Goal: Contribute content: Add original content to the website for others to see

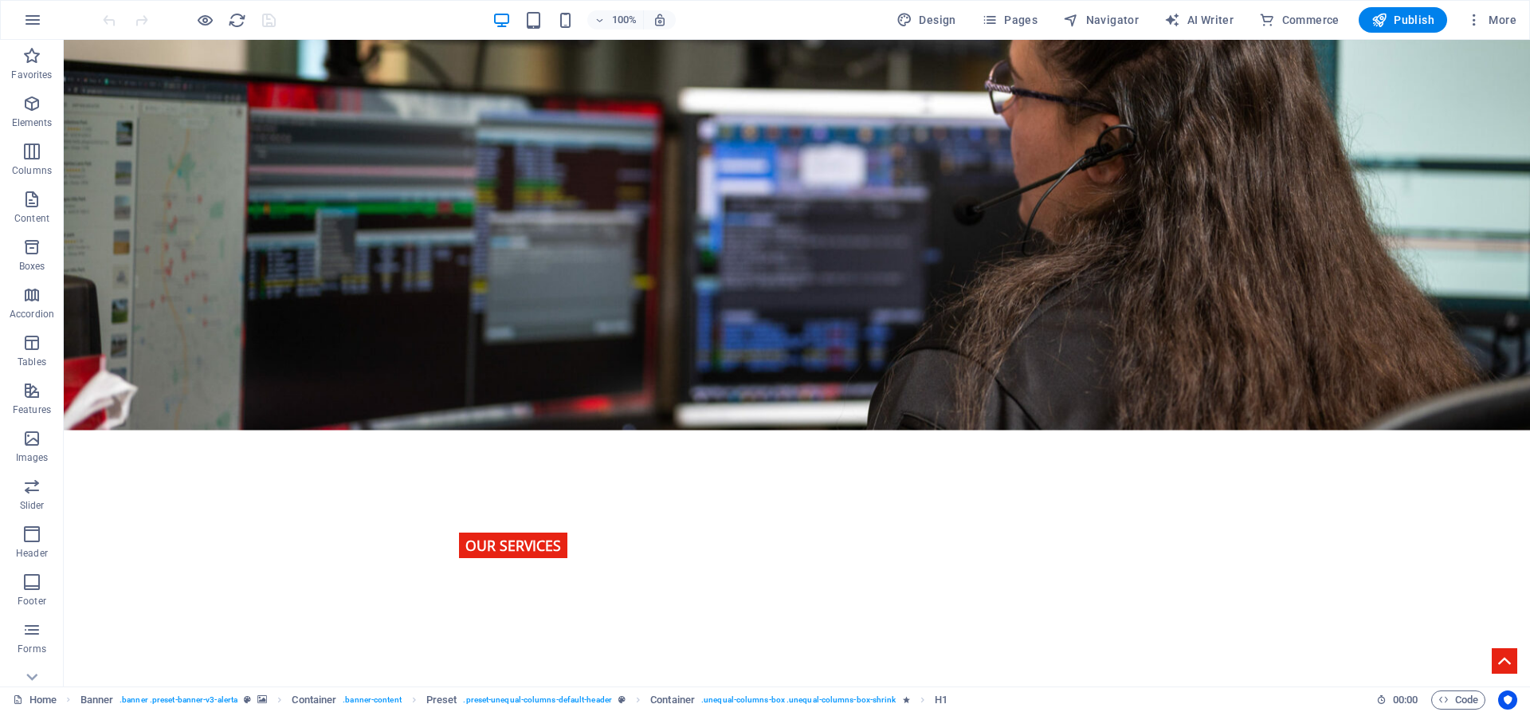
scroll to position [2629, 0]
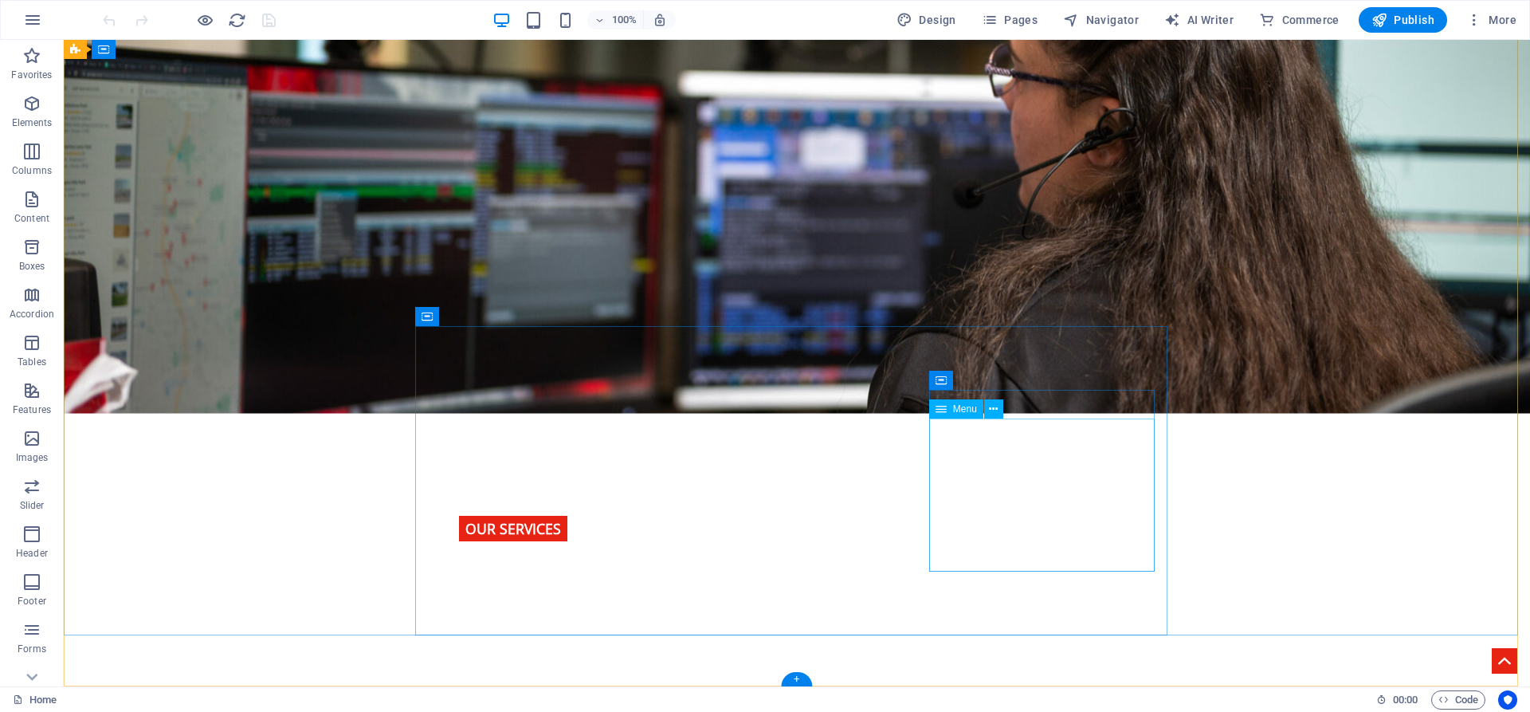
select select
select select "1"
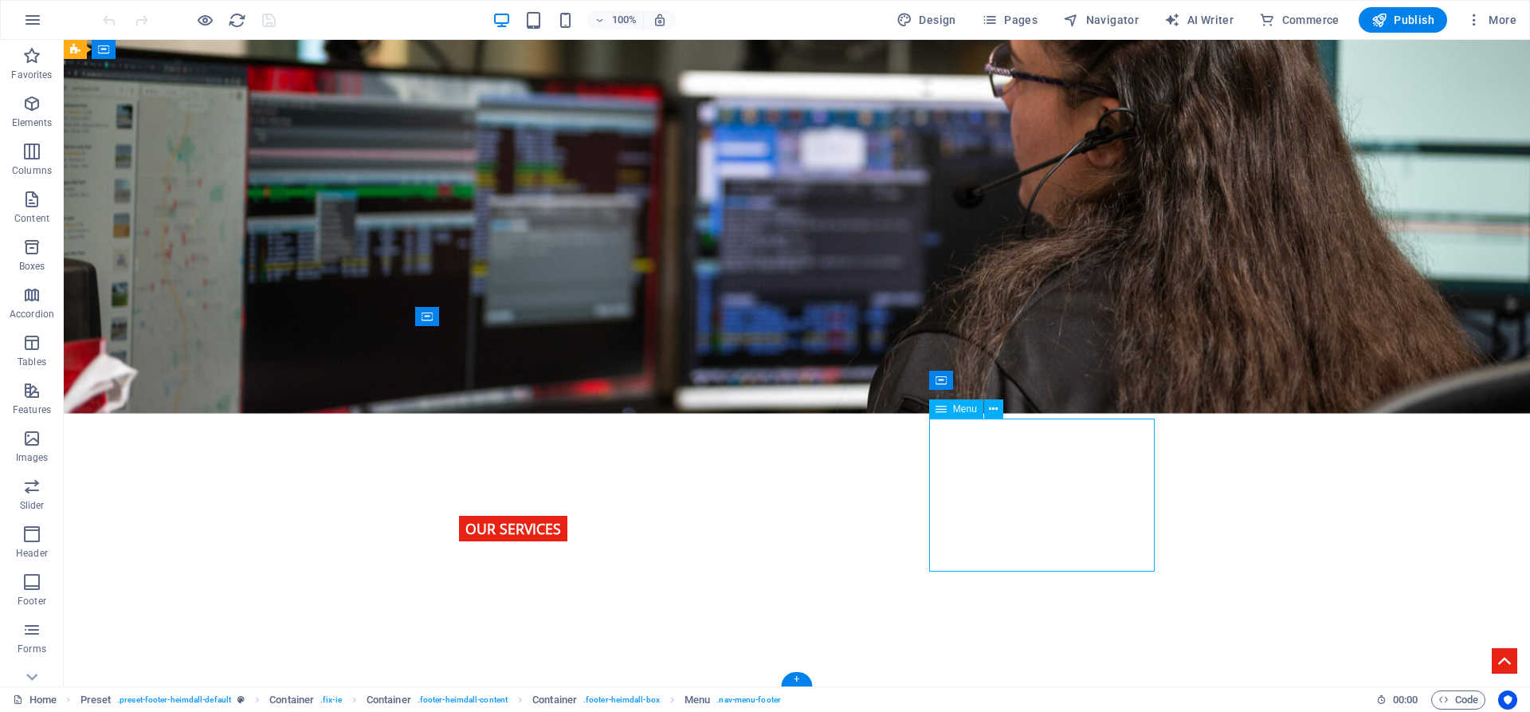
select select
select select "2"
select select
select select "3"
select select
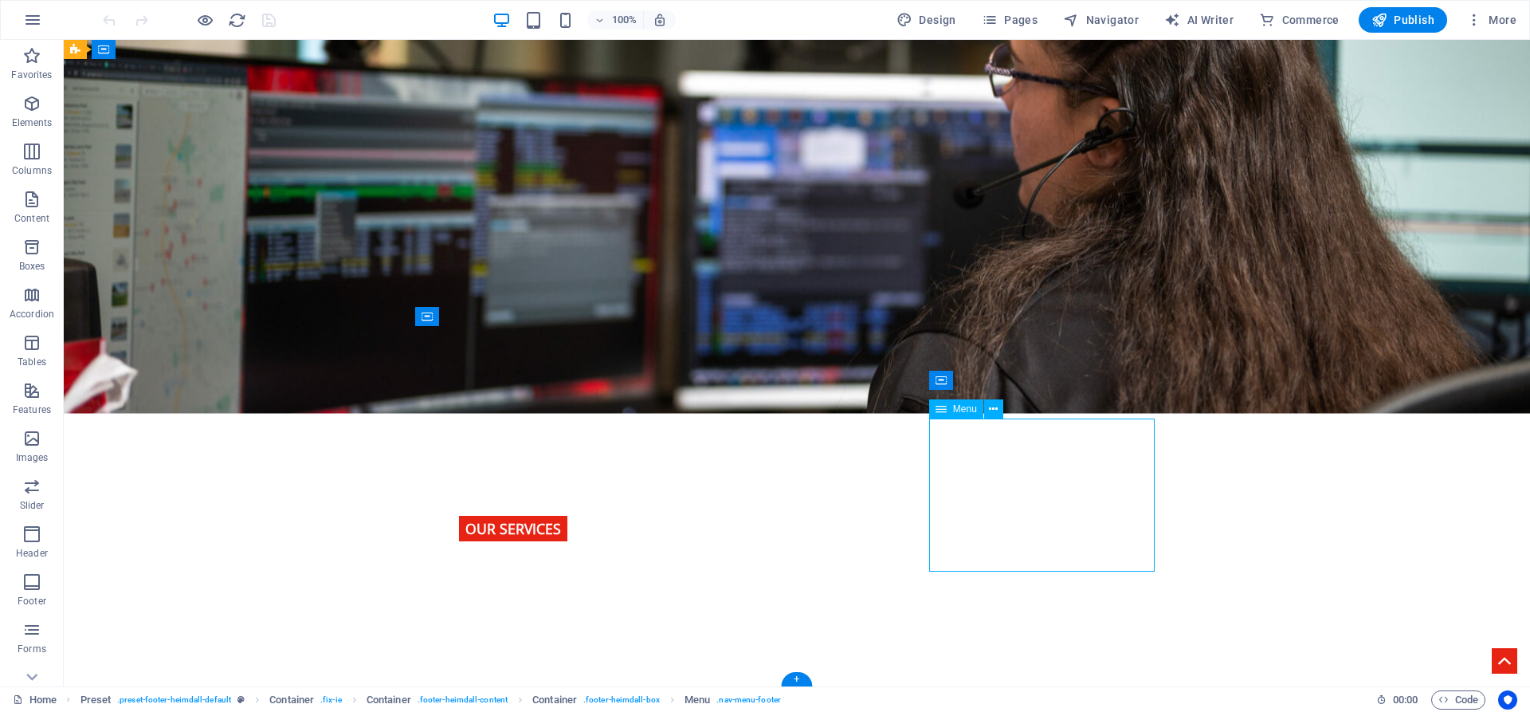
select select "4"
select select
select select "5"
select select
select select "8"
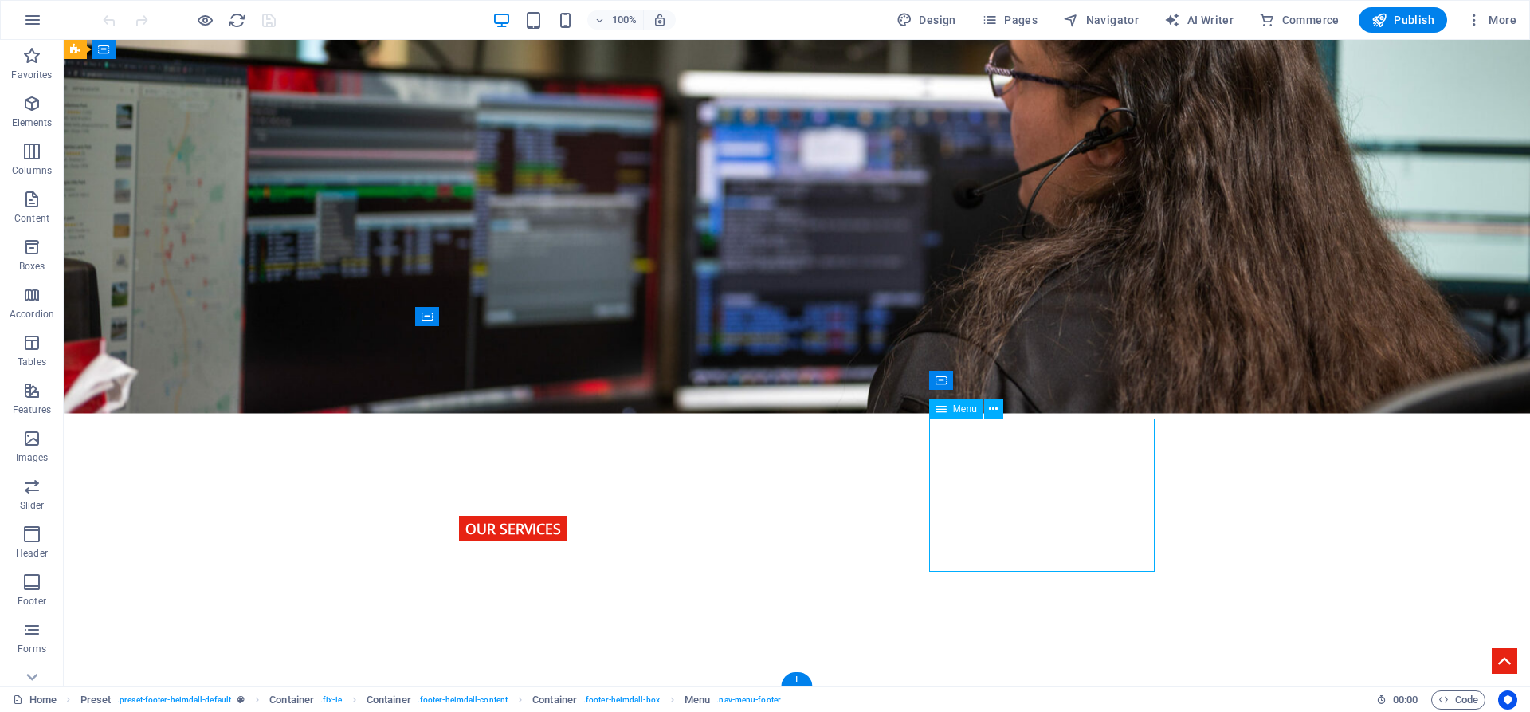
select select
select select "7"
select select
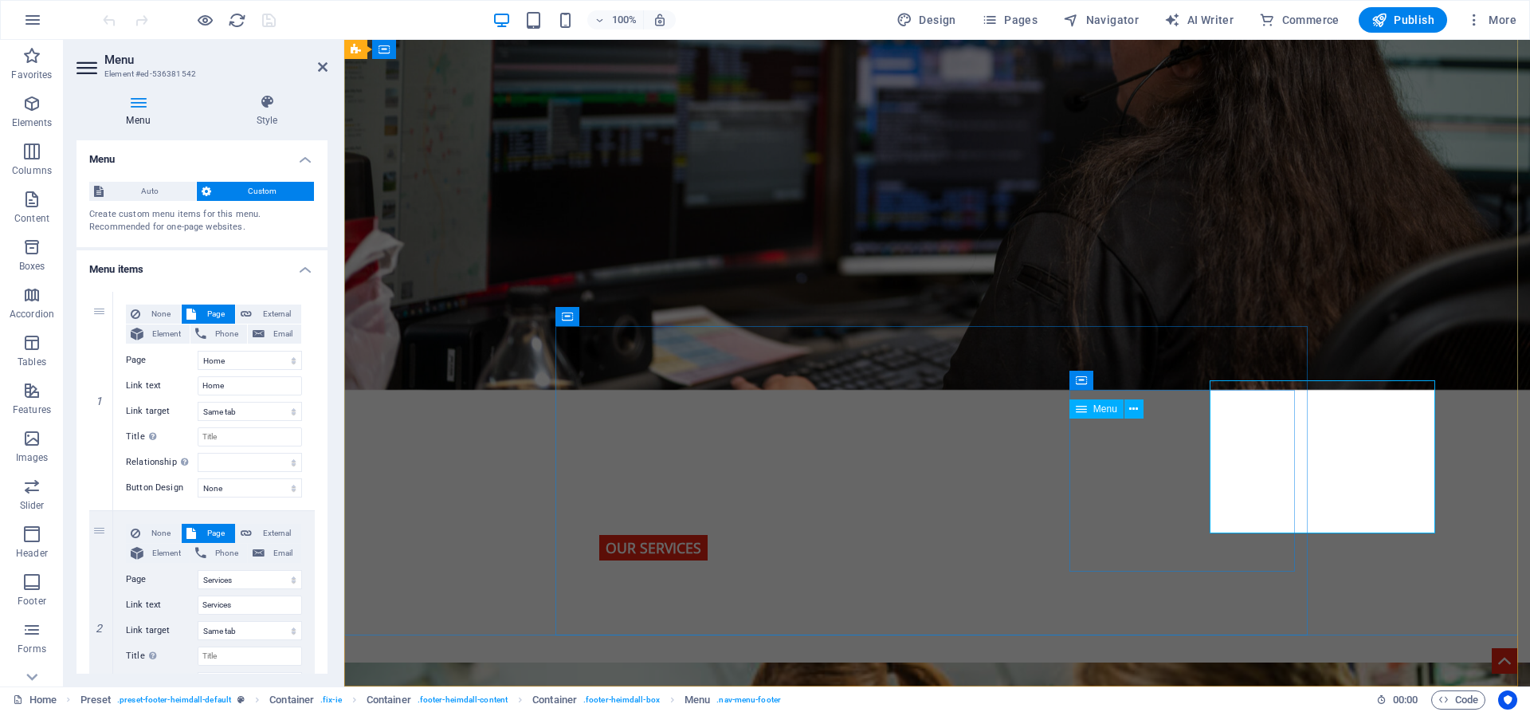
scroll to position [2667, 0]
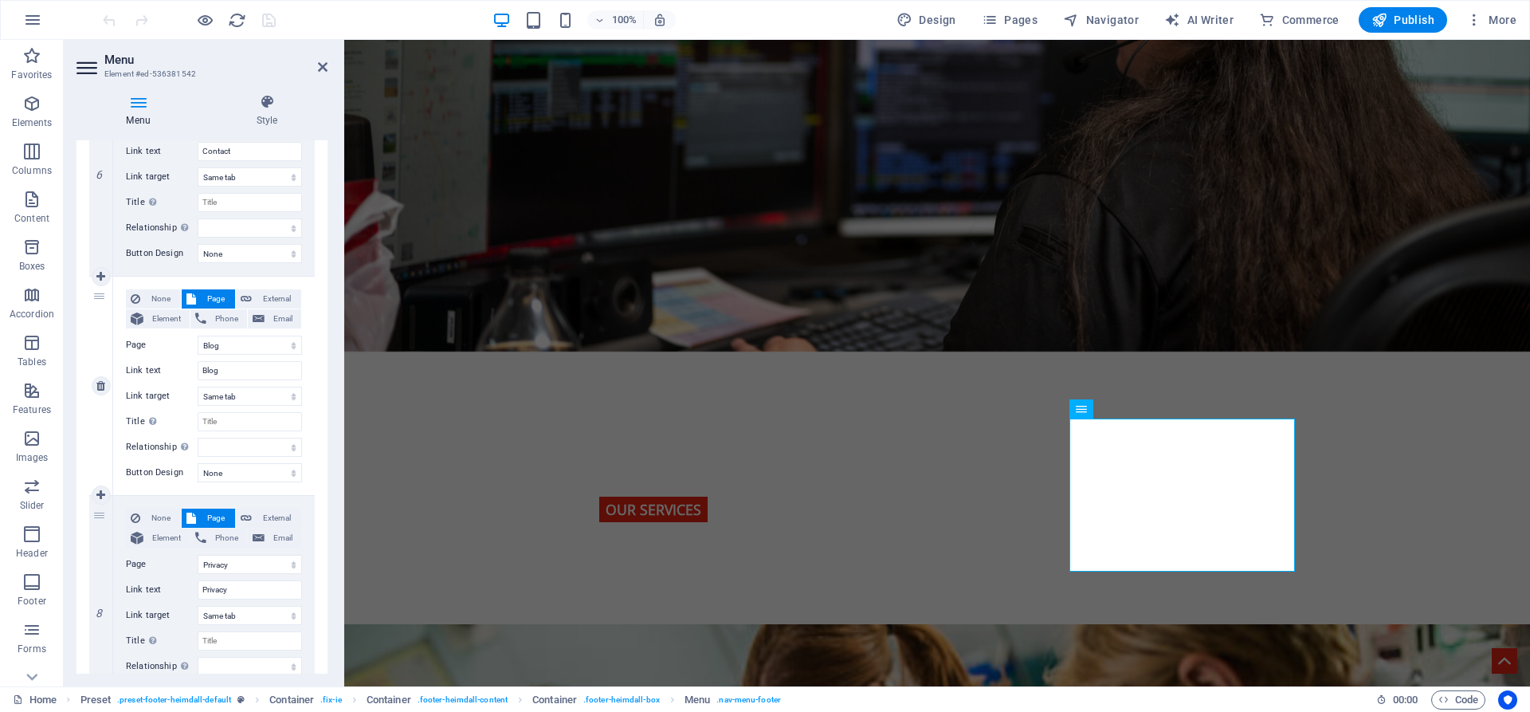
scroll to position [1415, 0]
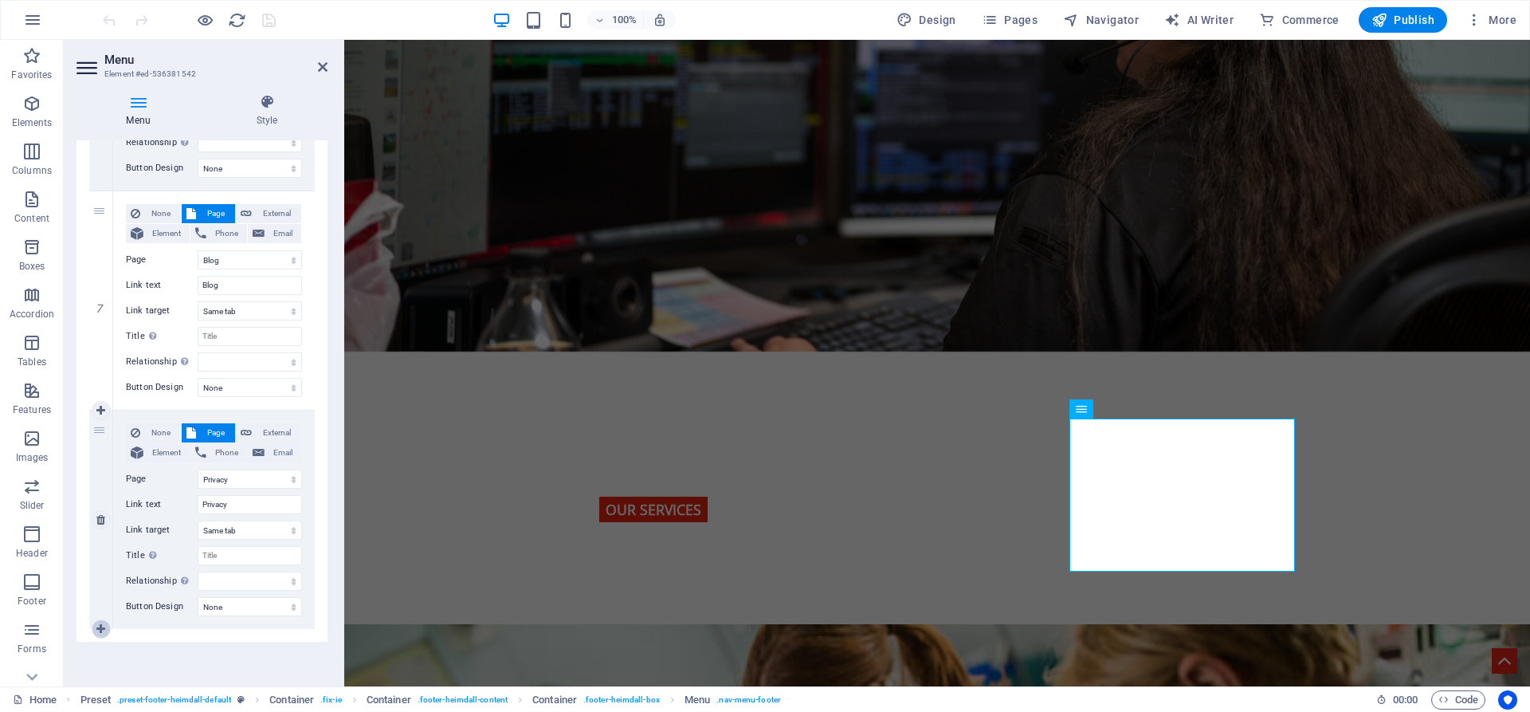
click at [104, 627] on icon at bounding box center [100, 628] width 9 height 11
select select
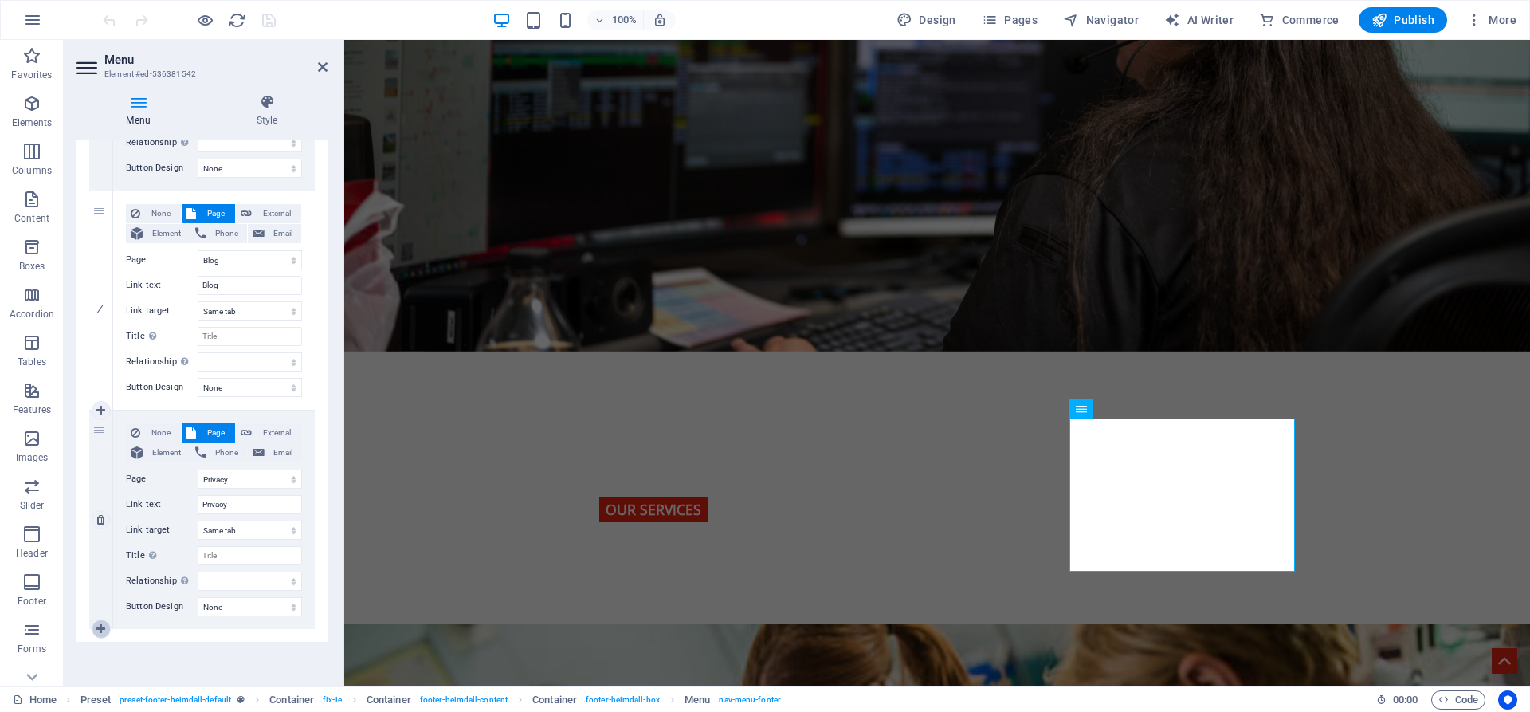
select select
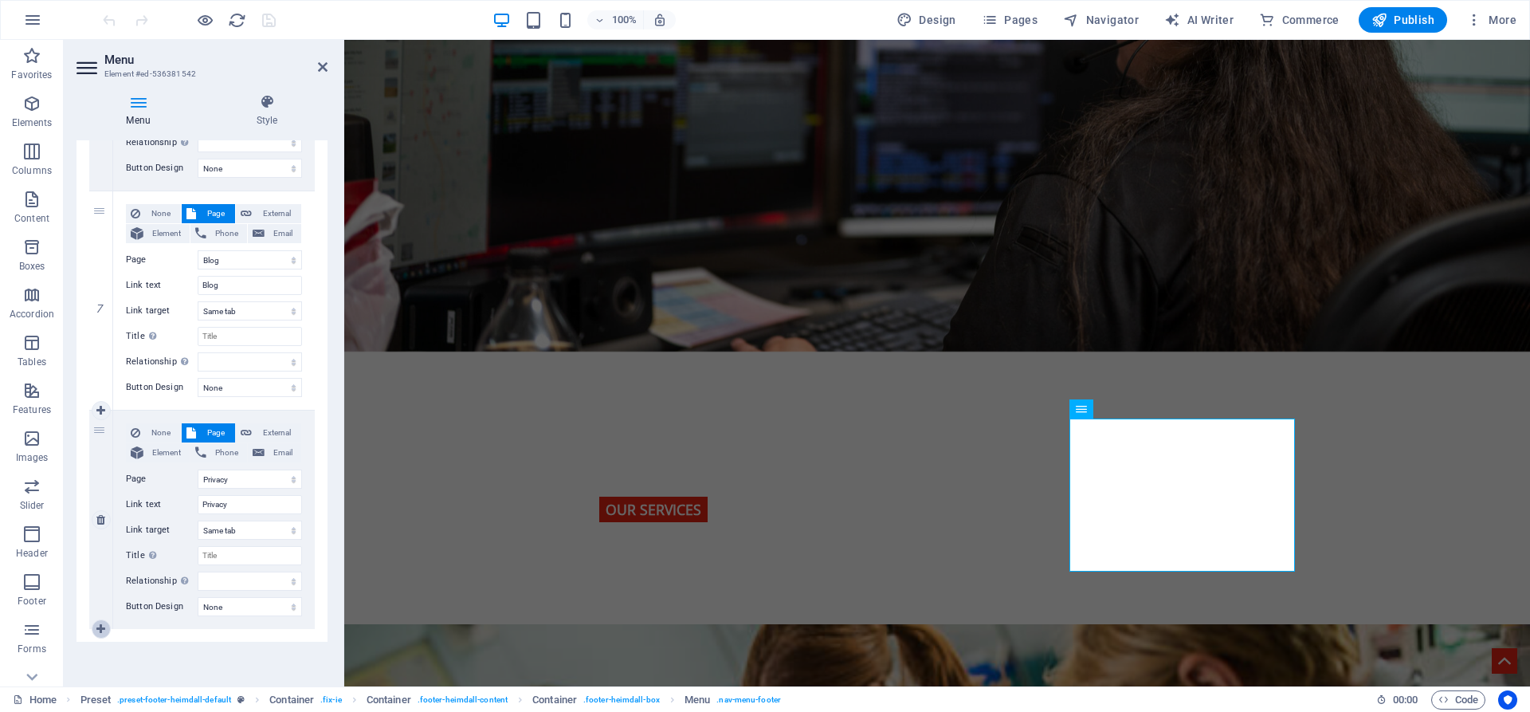
select select
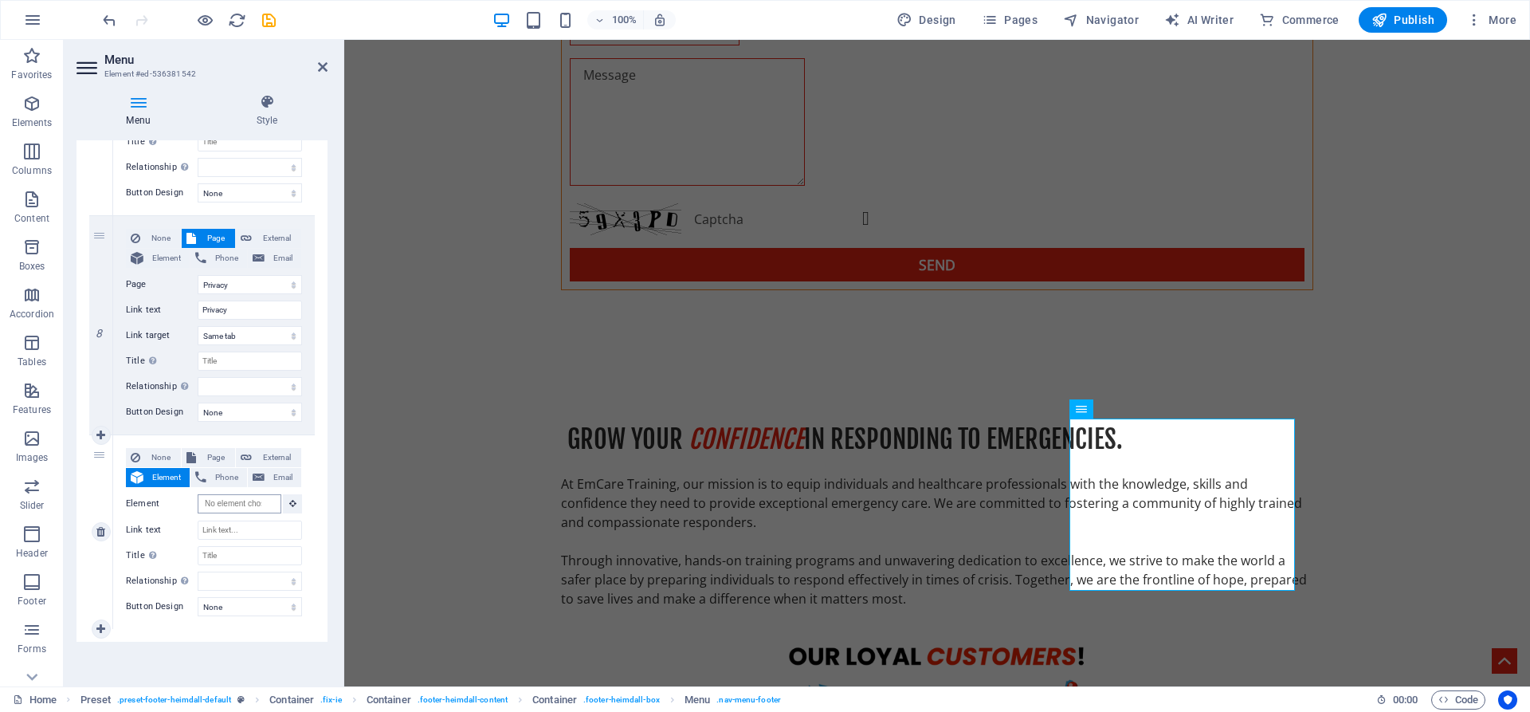
scroll to position [0, 0]
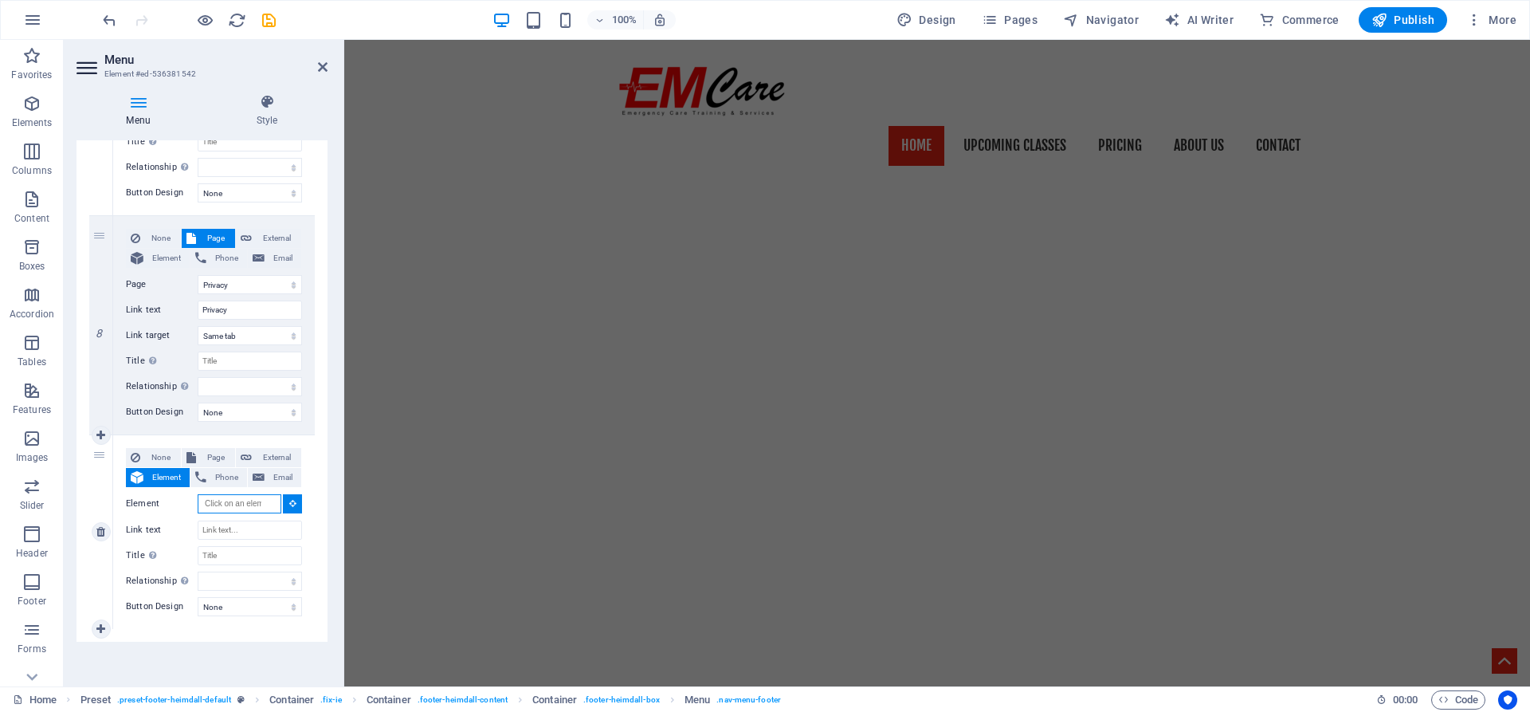
click at [226, 504] on input "Element" at bounding box center [240, 503] width 84 height 19
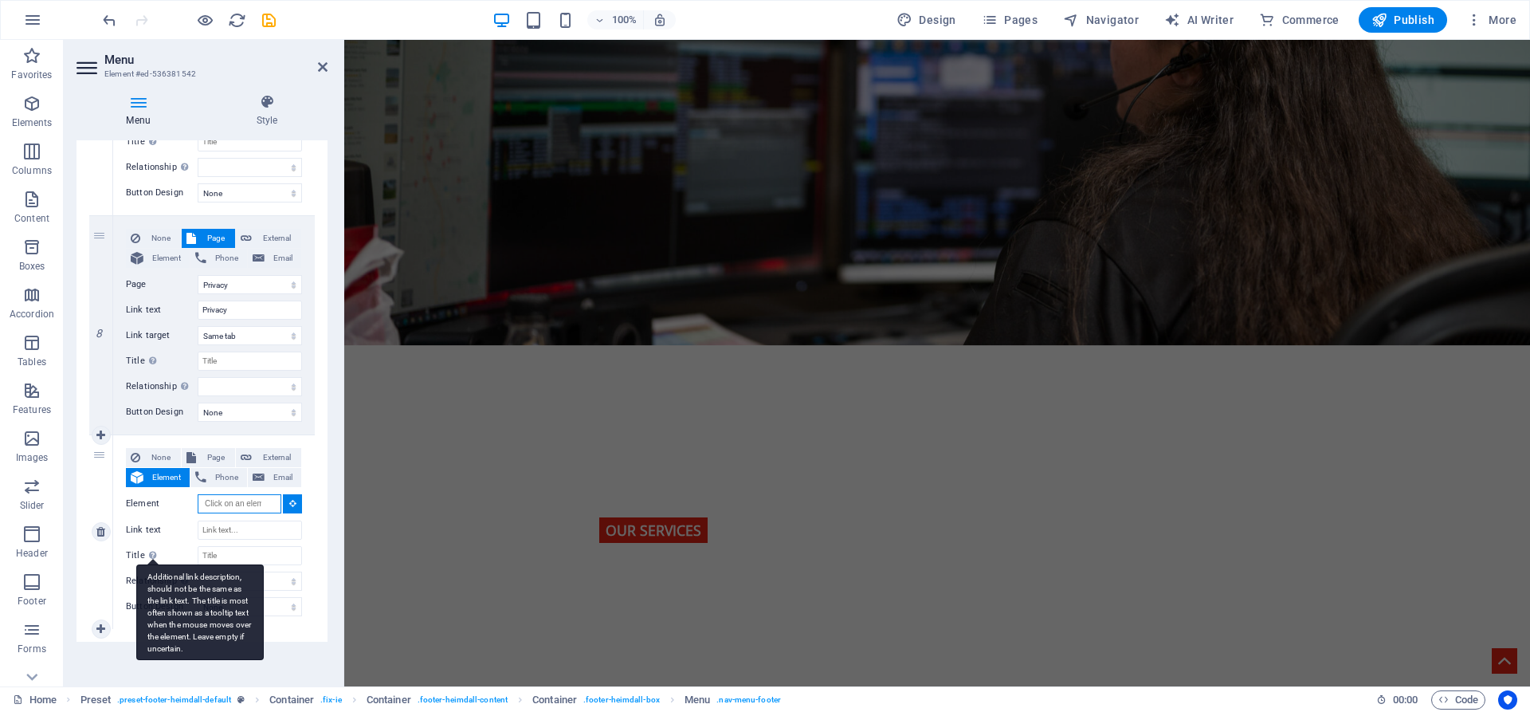
scroll to position [2667, 0]
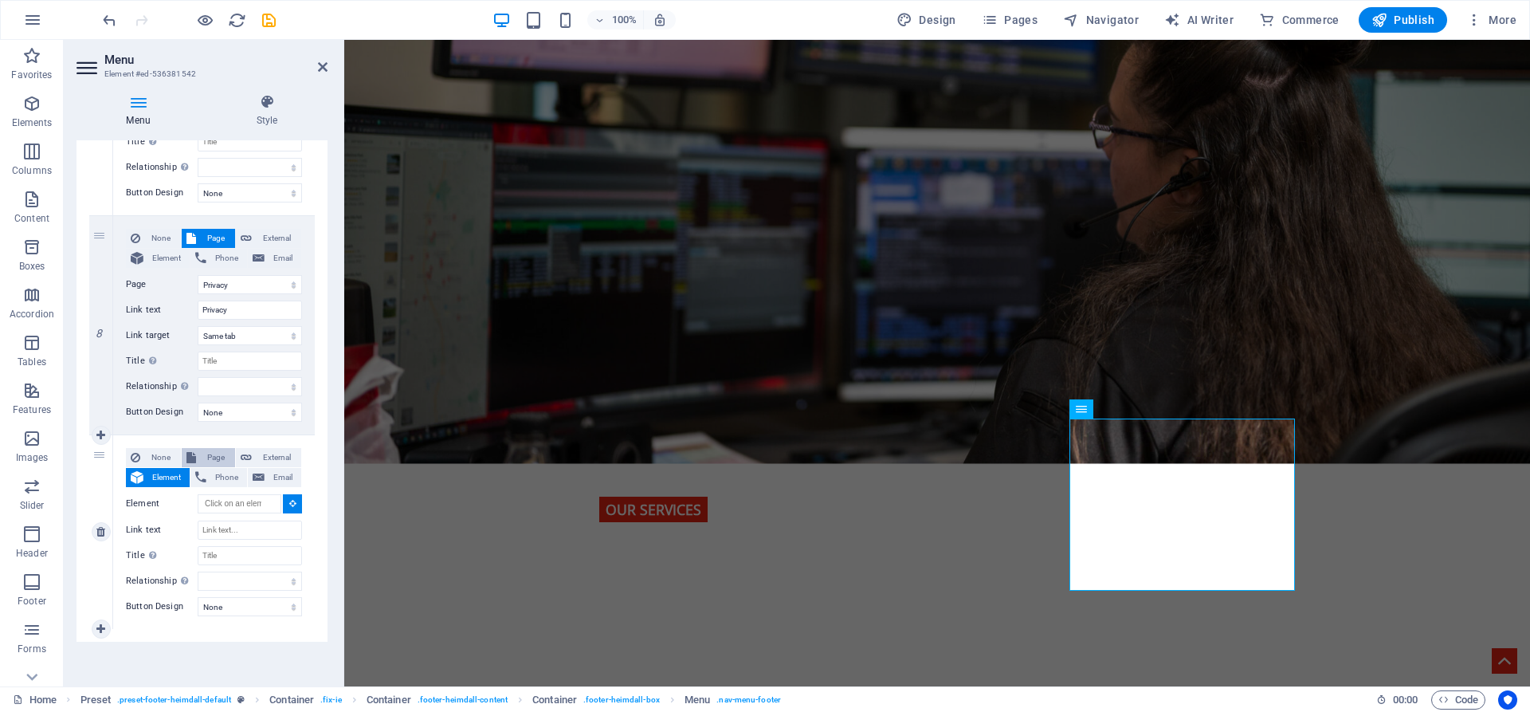
click at [206, 453] on span "Page" at bounding box center [215, 457] width 29 height 19
select select
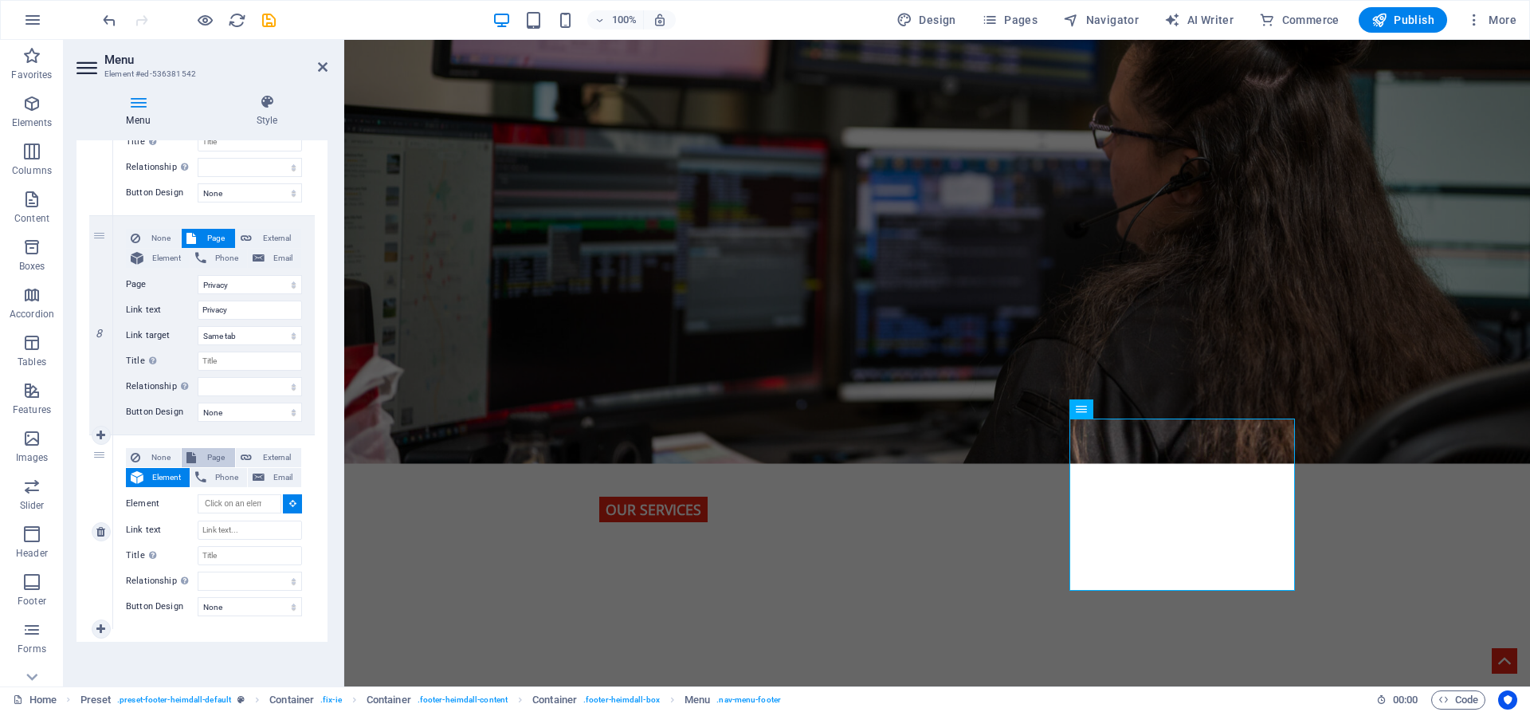
select select
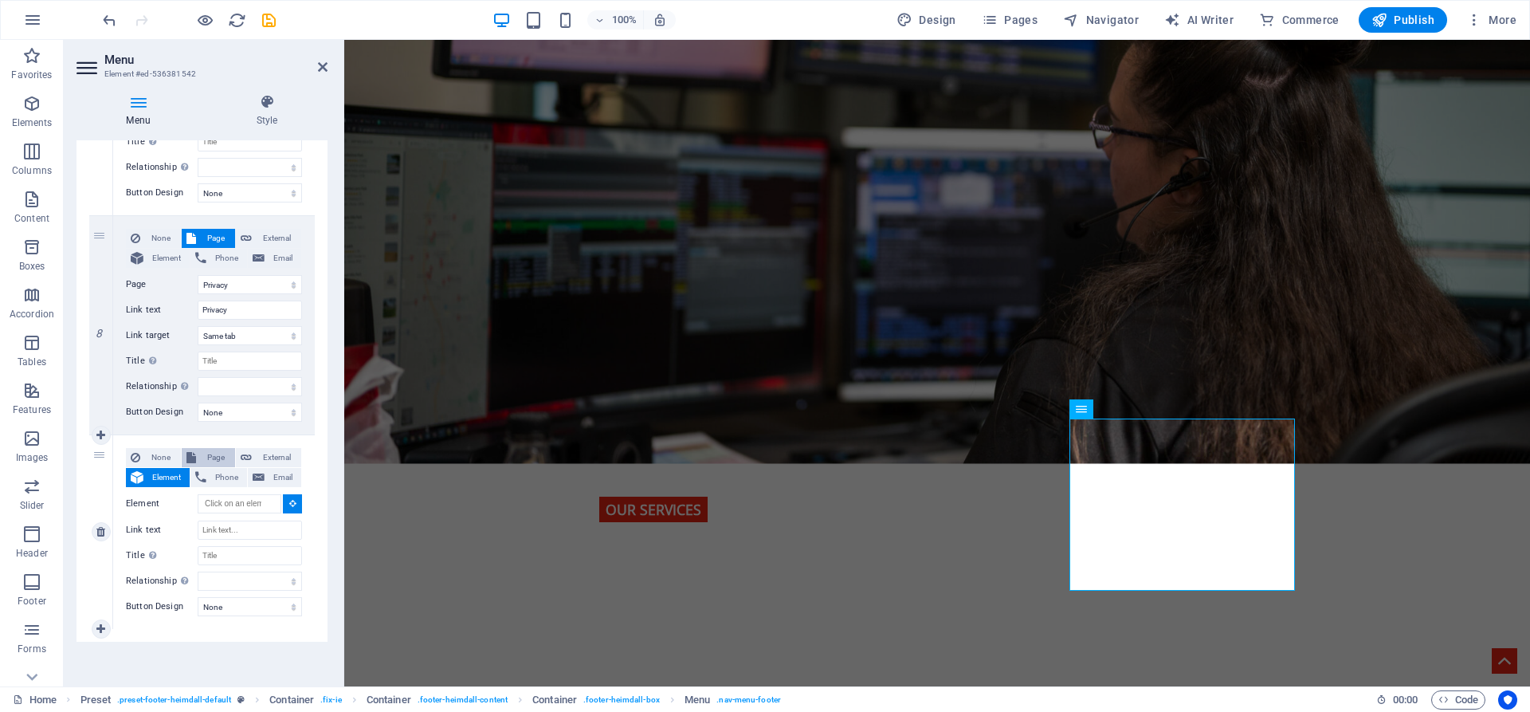
select select
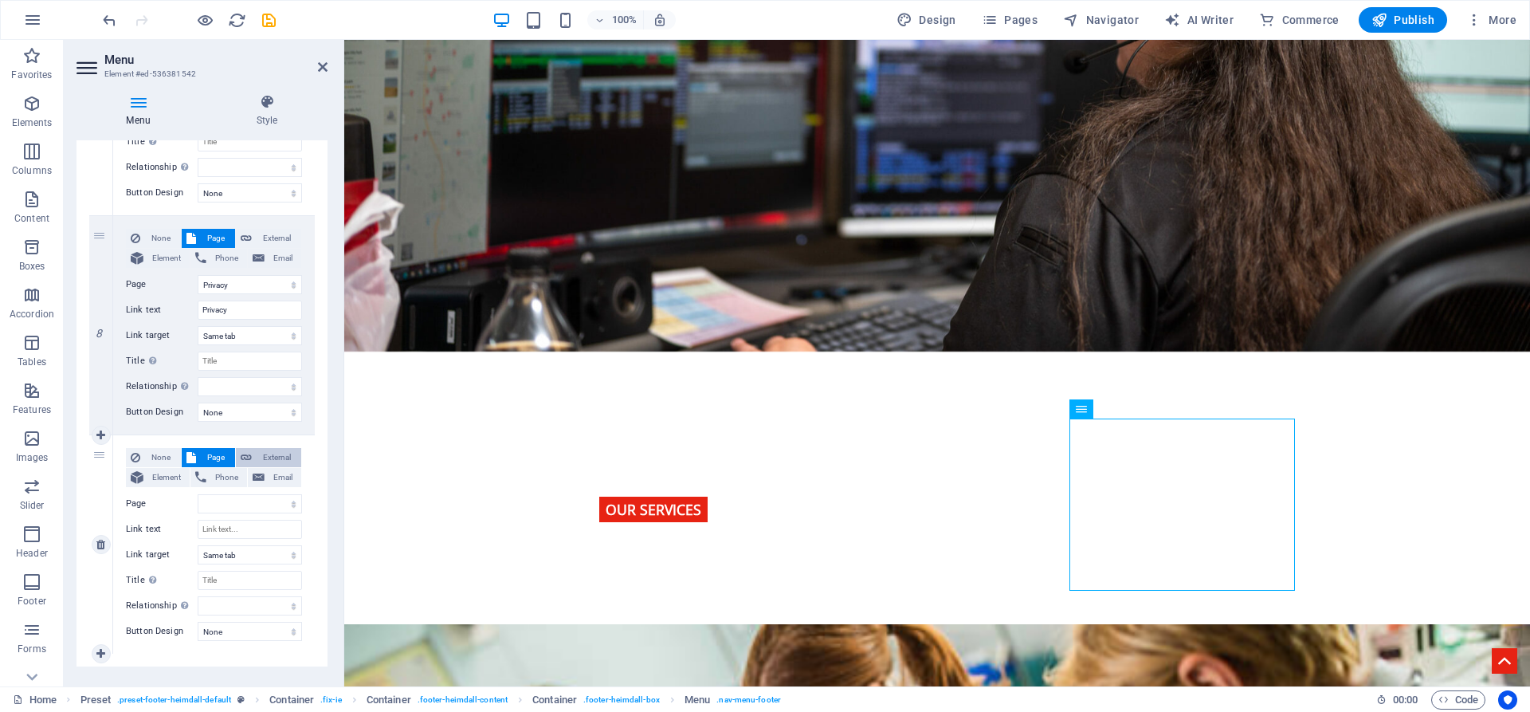
click at [251, 460] on button "External" at bounding box center [268, 457] width 65 height 19
select select
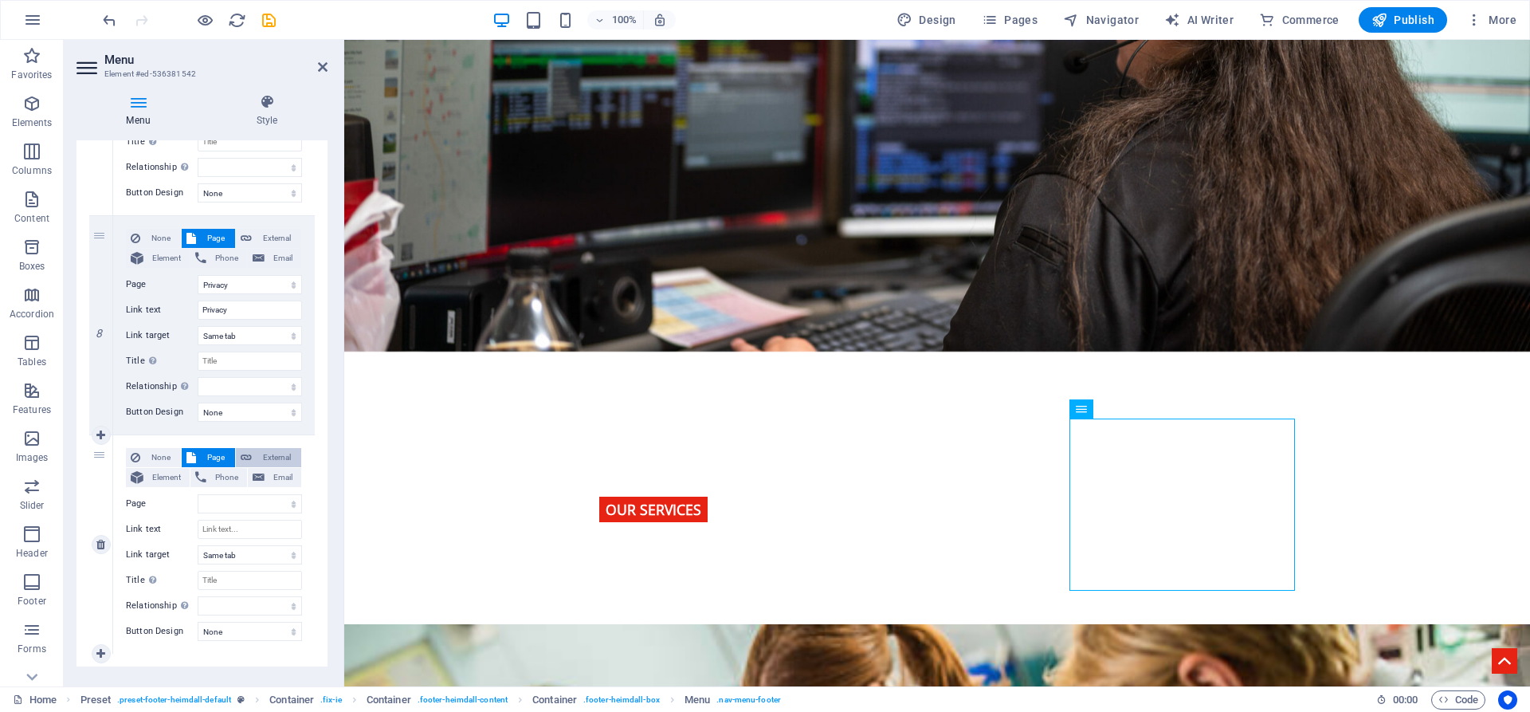
select select
select select "blank"
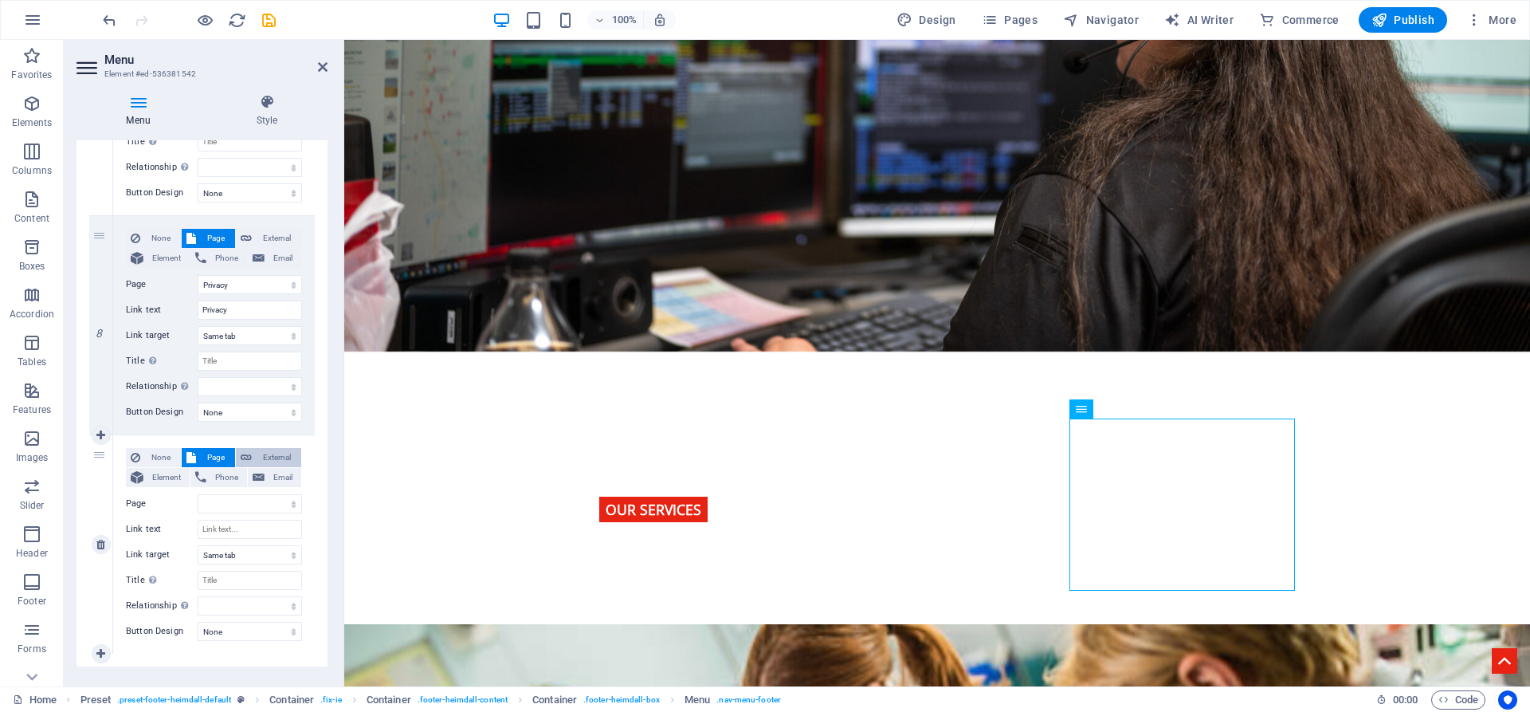
select select
paste input "[URL][DOMAIN_NAME]"
type input "[URL][DOMAIN_NAME]"
select select
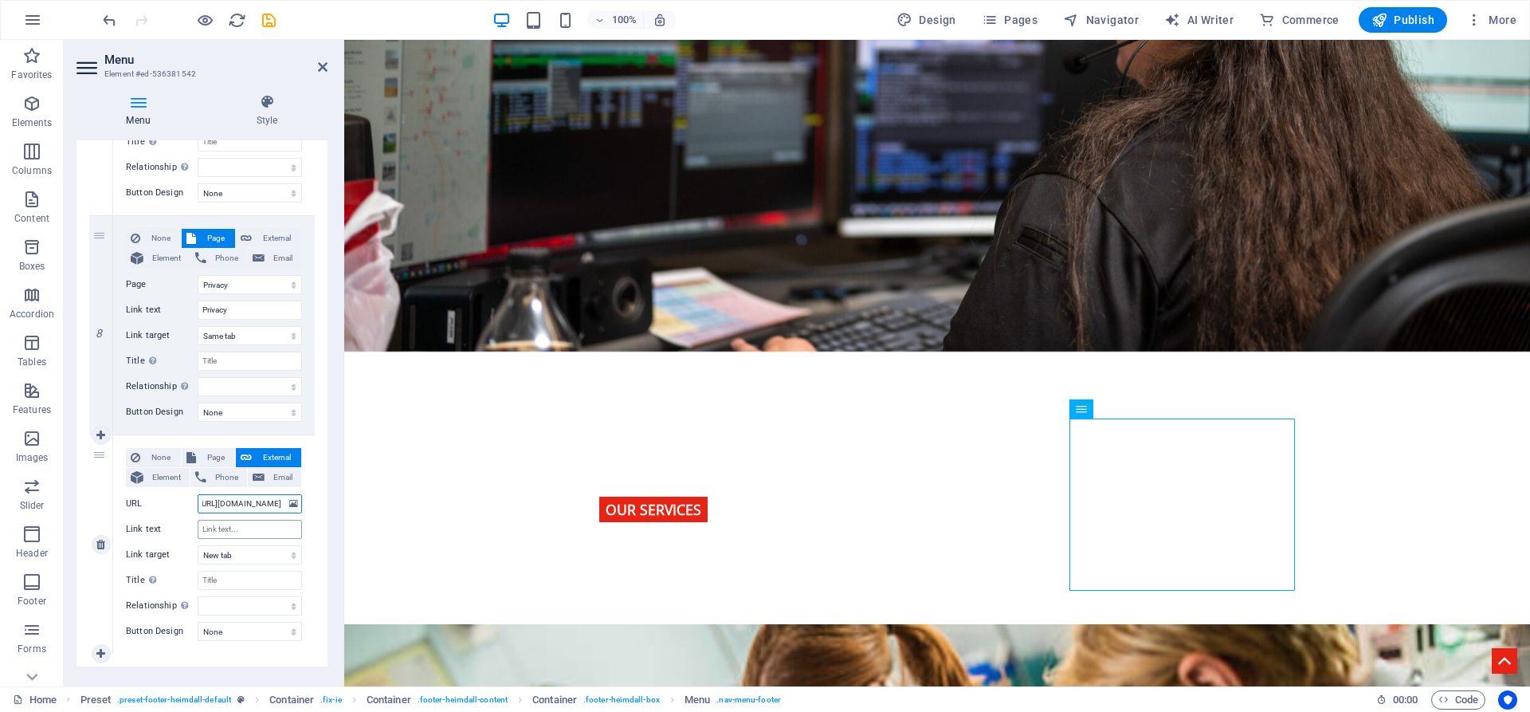
select select
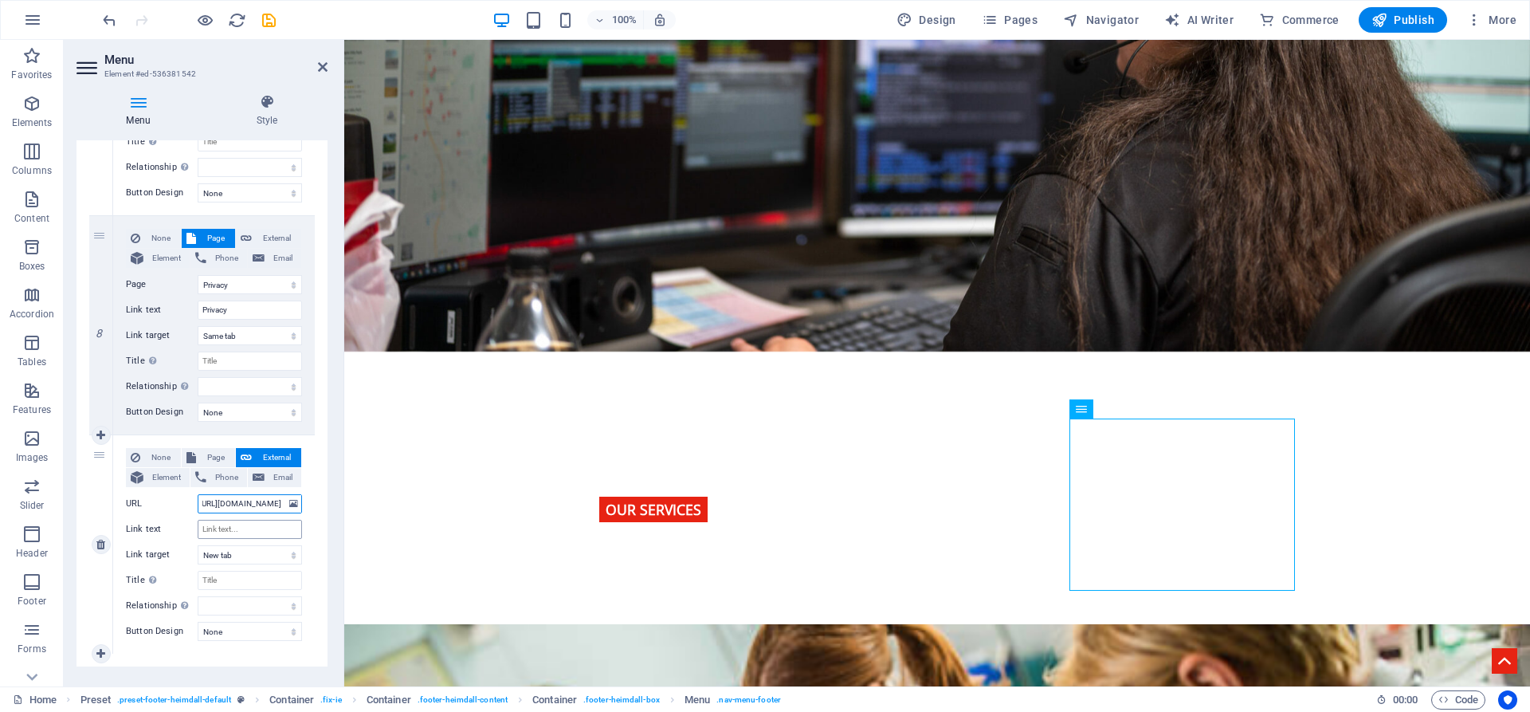
select select
type input "[URL][DOMAIN_NAME]"
click at [226, 532] on input "Link text" at bounding box center [250, 529] width 104 height 19
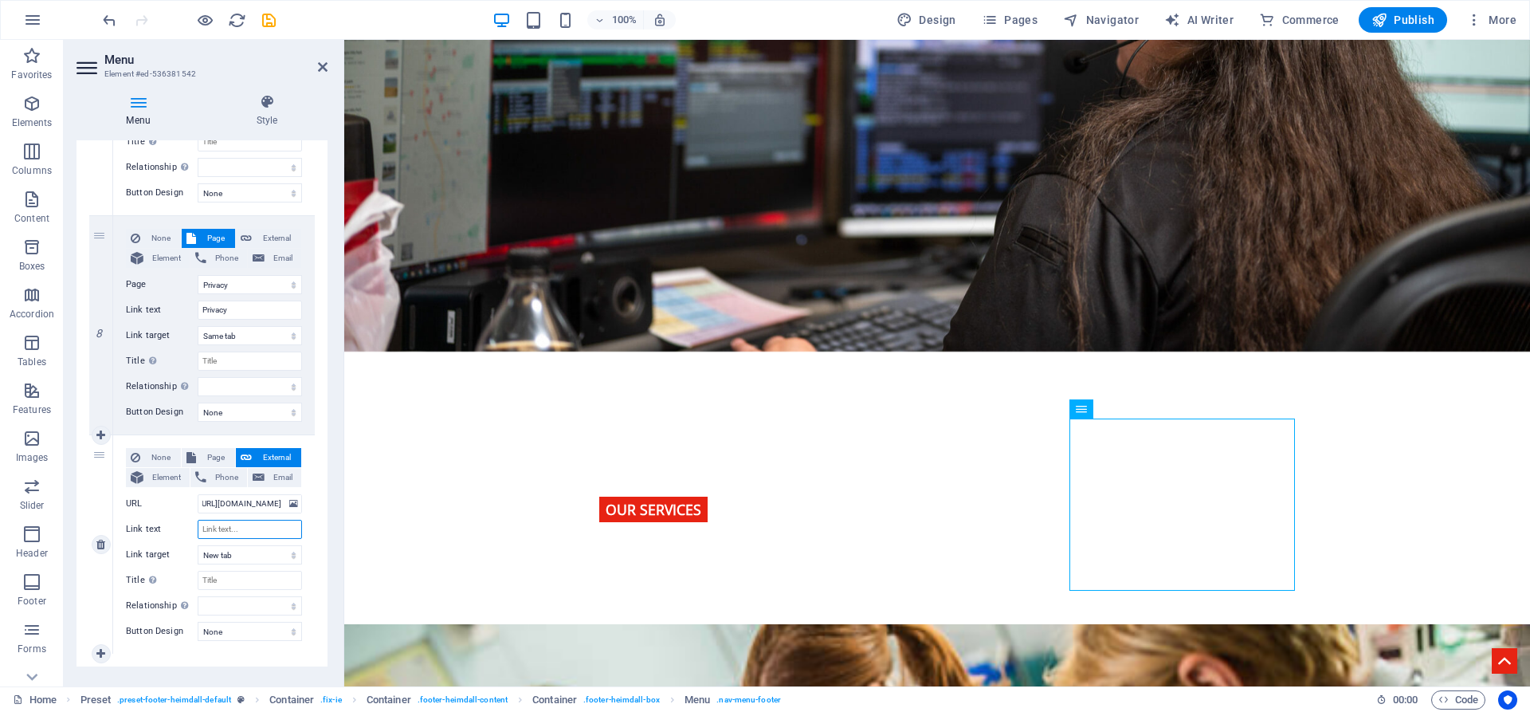
scroll to position [0, 0]
type input "Book"
select select
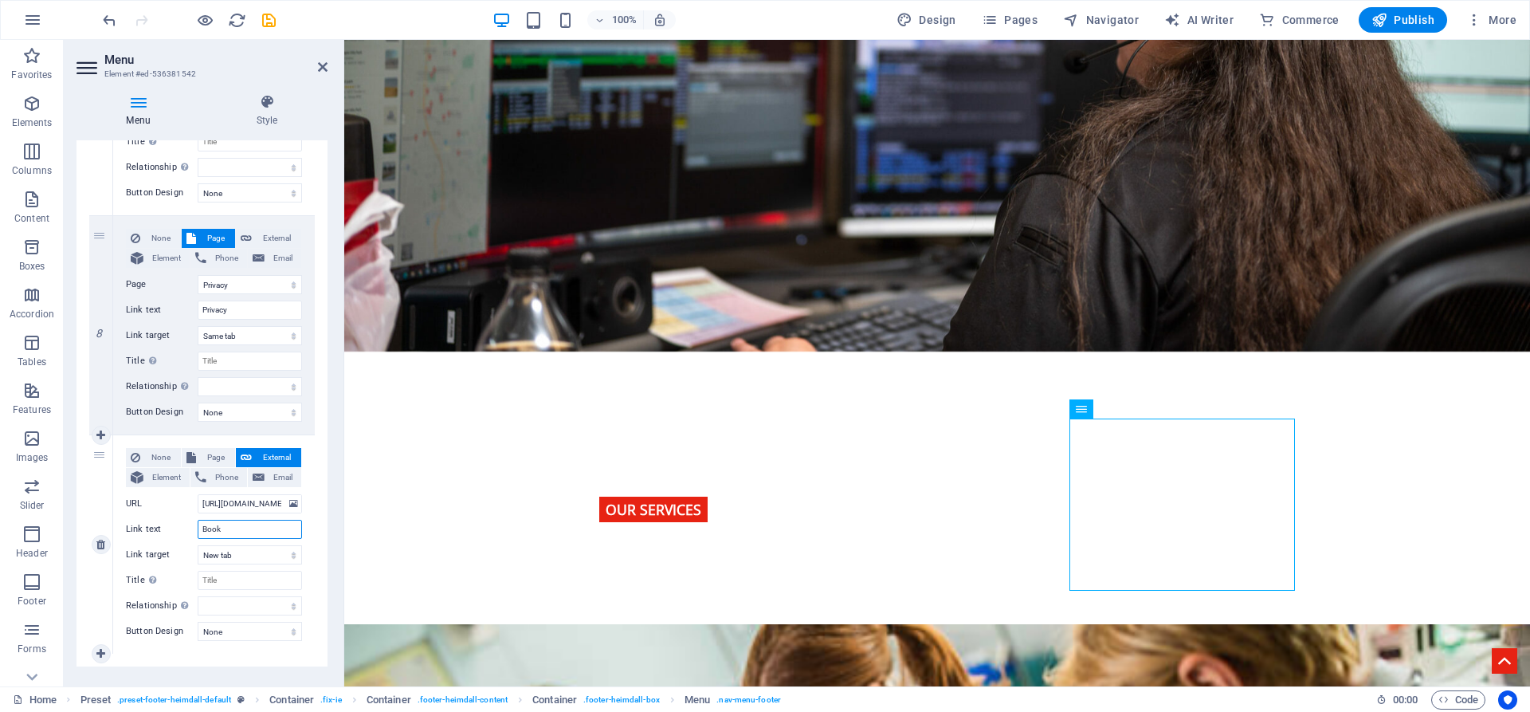
select select
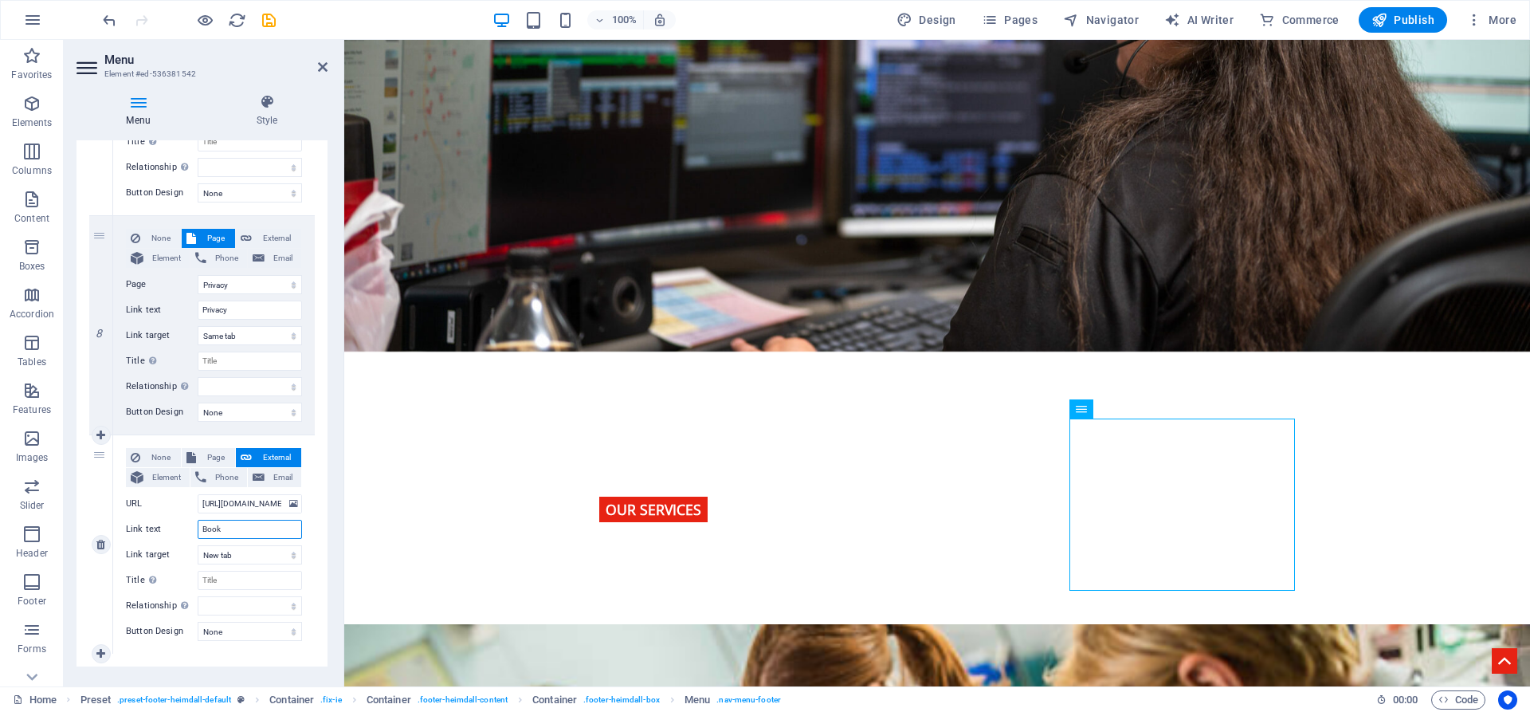
select select
type input "Bookself"
select select
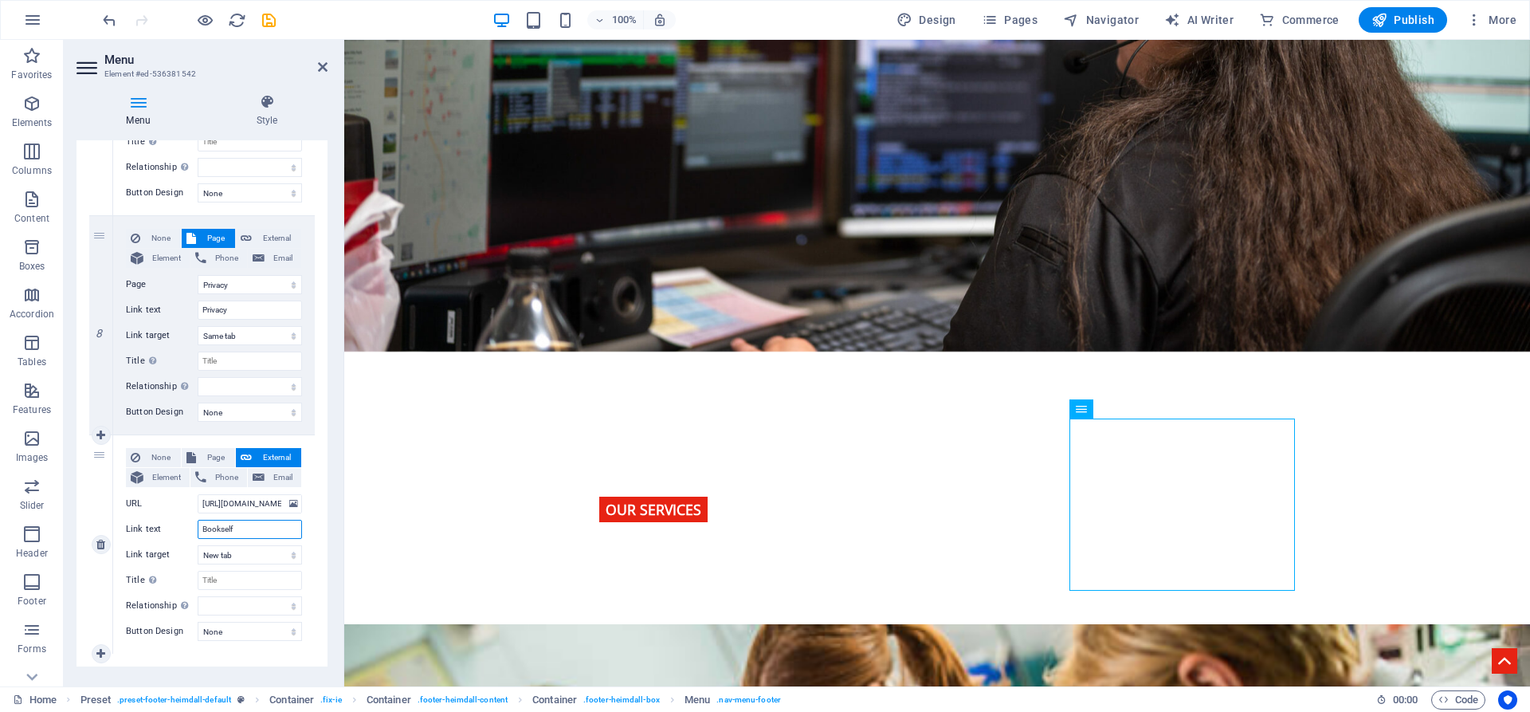
select select
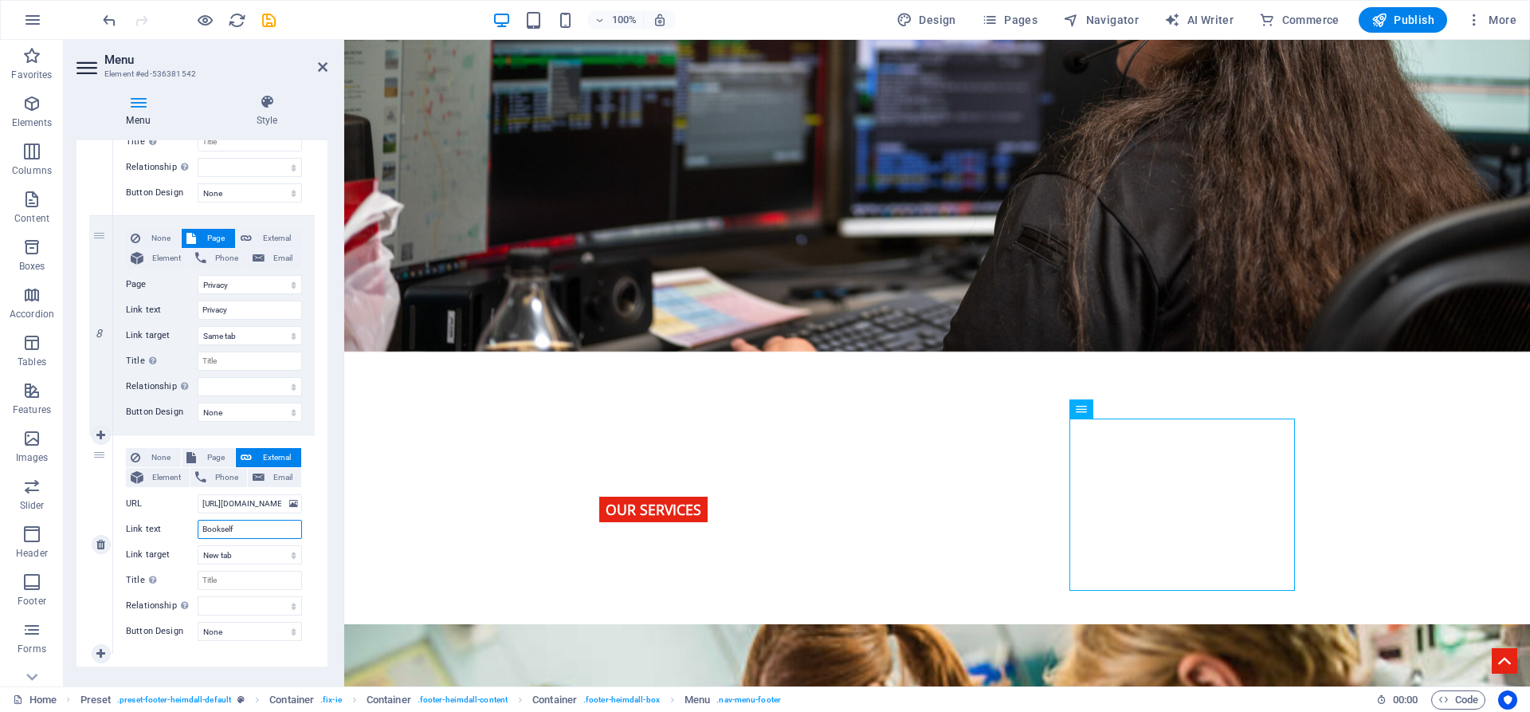
select select
type input "Bookself"
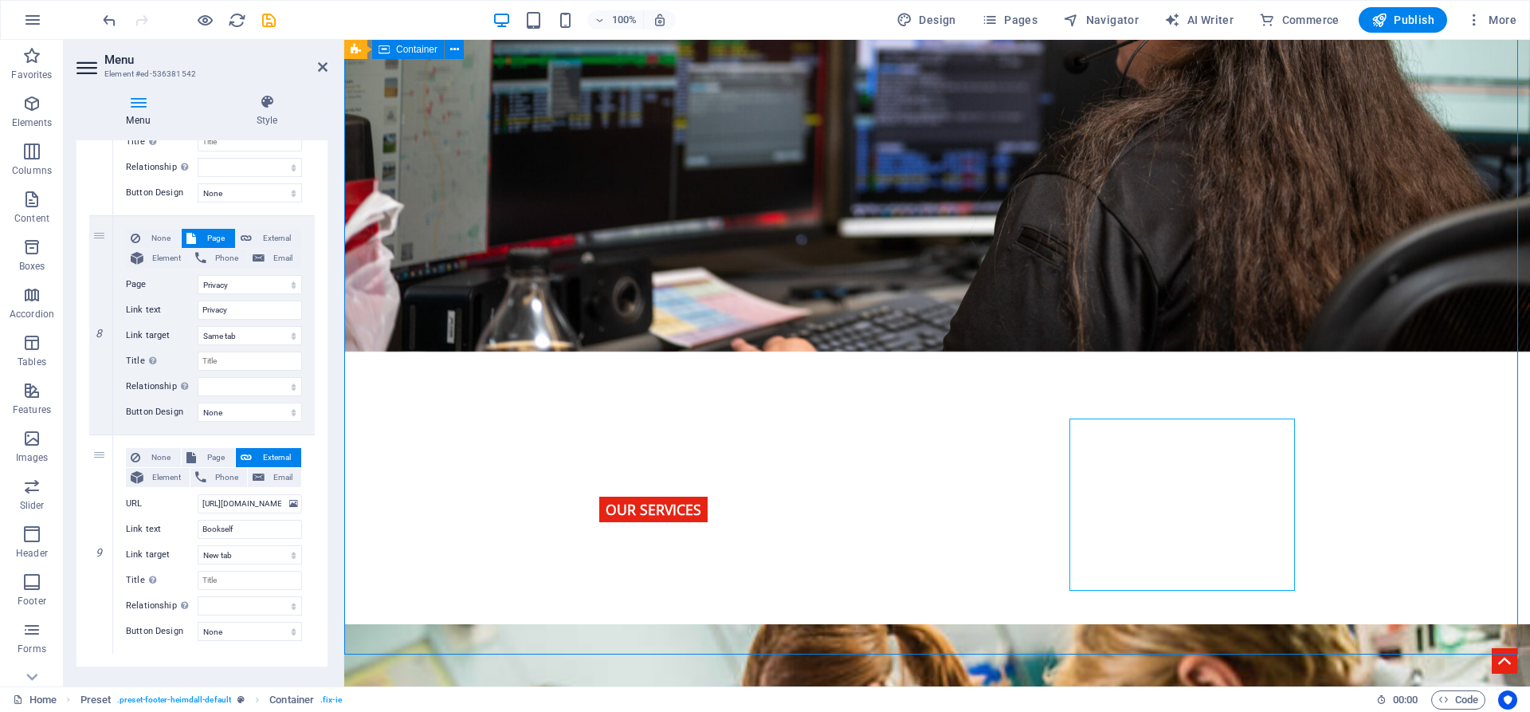
scroll to position [2629, 0]
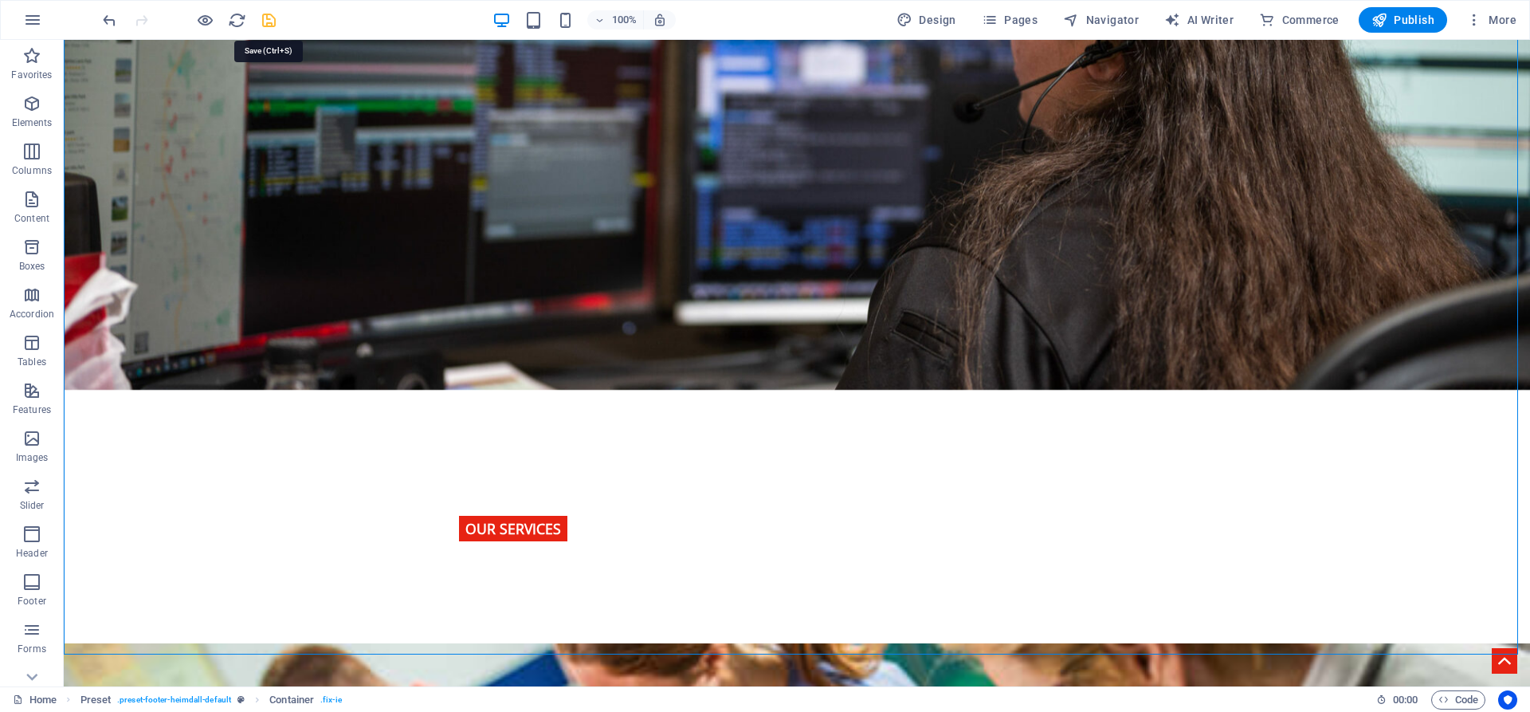
click at [269, 18] on icon "save" at bounding box center [269, 20] width 18 height 18
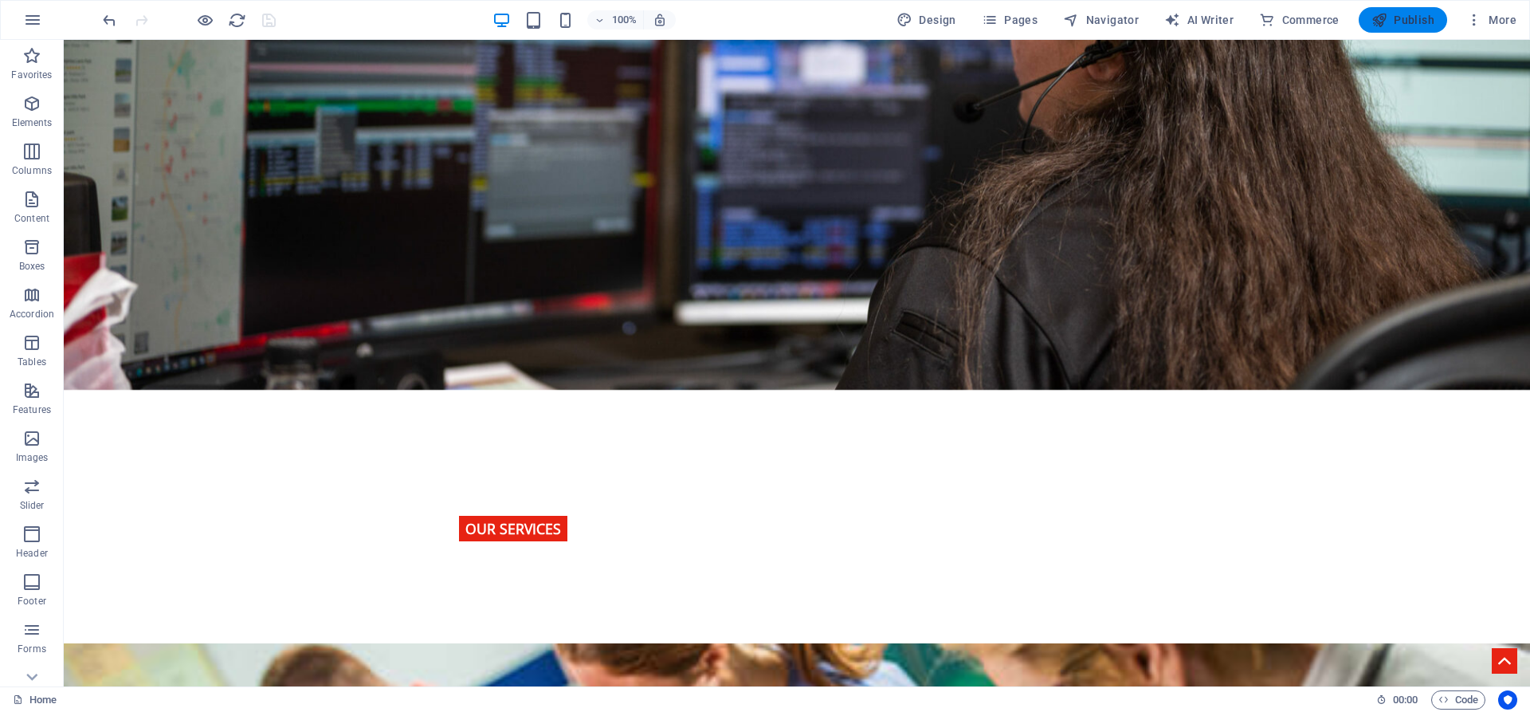
click at [1408, 26] on span "Publish" at bounding box center [1403, 20] width 63 height 16
